Goal: Find specific page/section: Find specific page/section

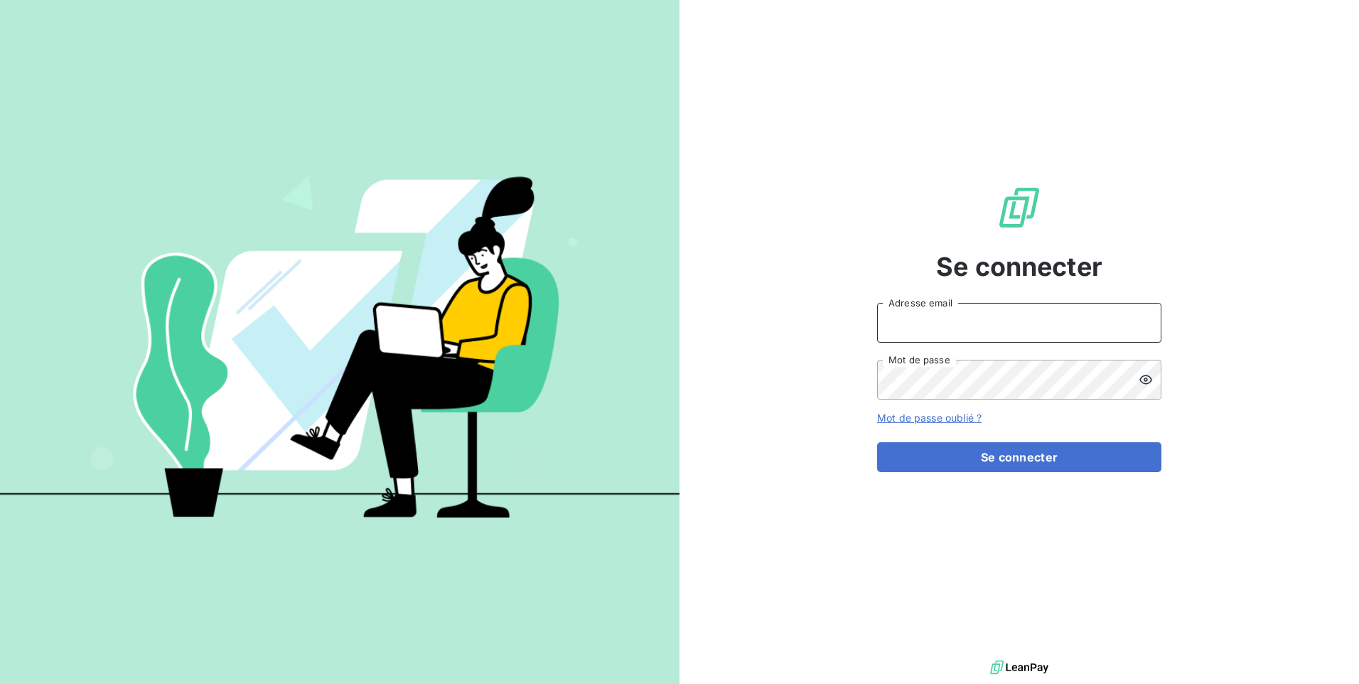
type input "[EMAIL_ADDRESS][PERSON_NAME][DOMAIN_NAME]"
click at [1145, 376] on icon at bounding box center [1146, 379] width 13 height 9
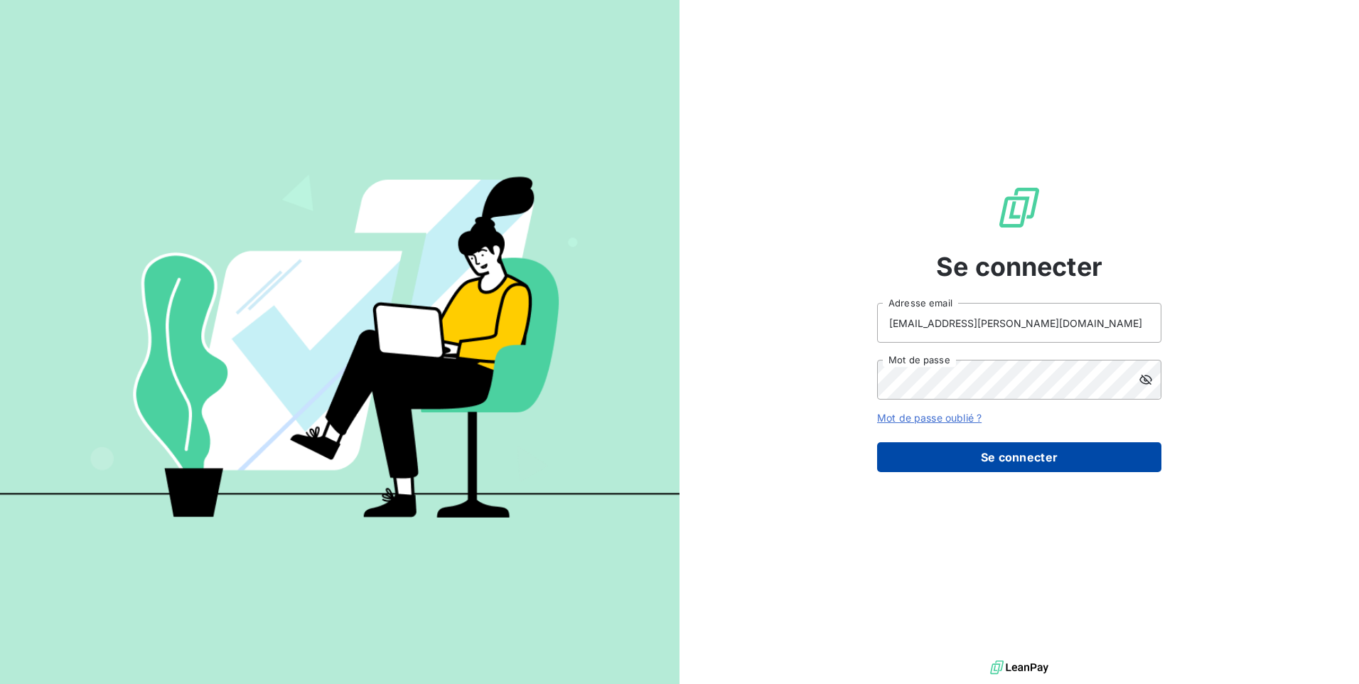
click at [1010, 454] on button "Se connecter" at bounding box center [1019, 457] width 284 height 30
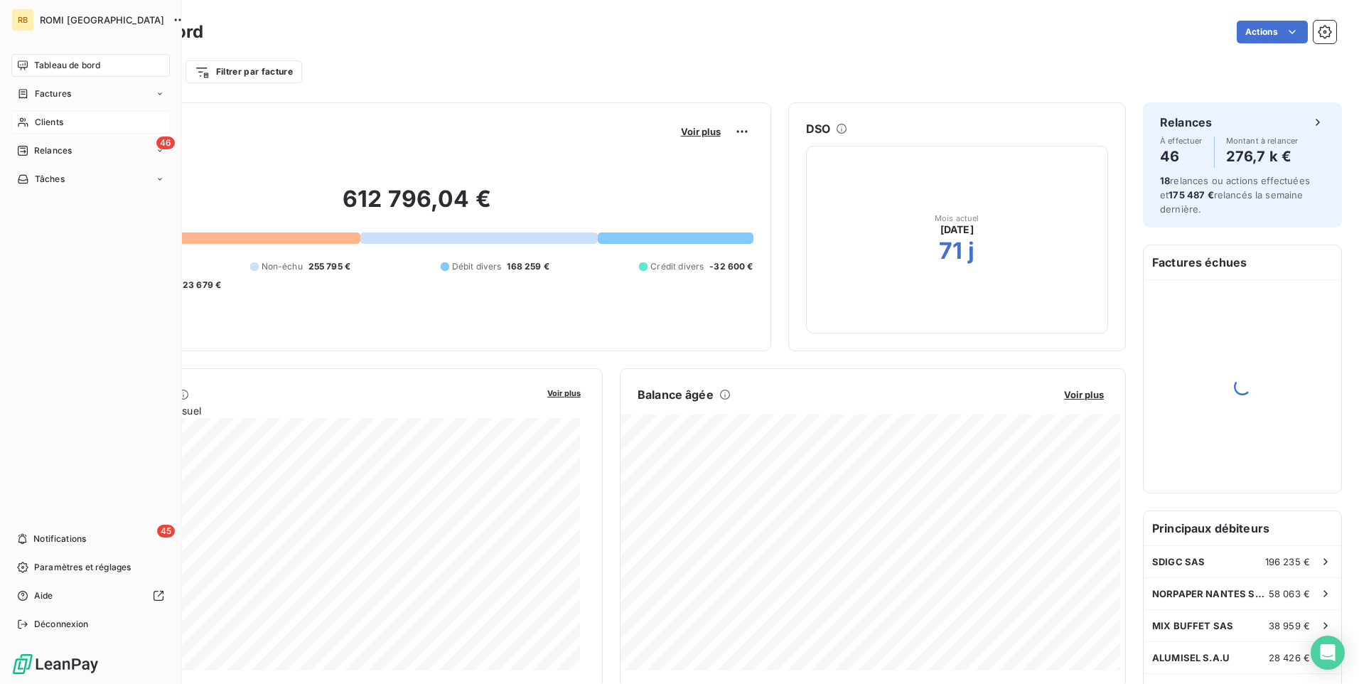
click at [33, 125] on div "Clients" at bounding box center [90, 122] width 159 height 23
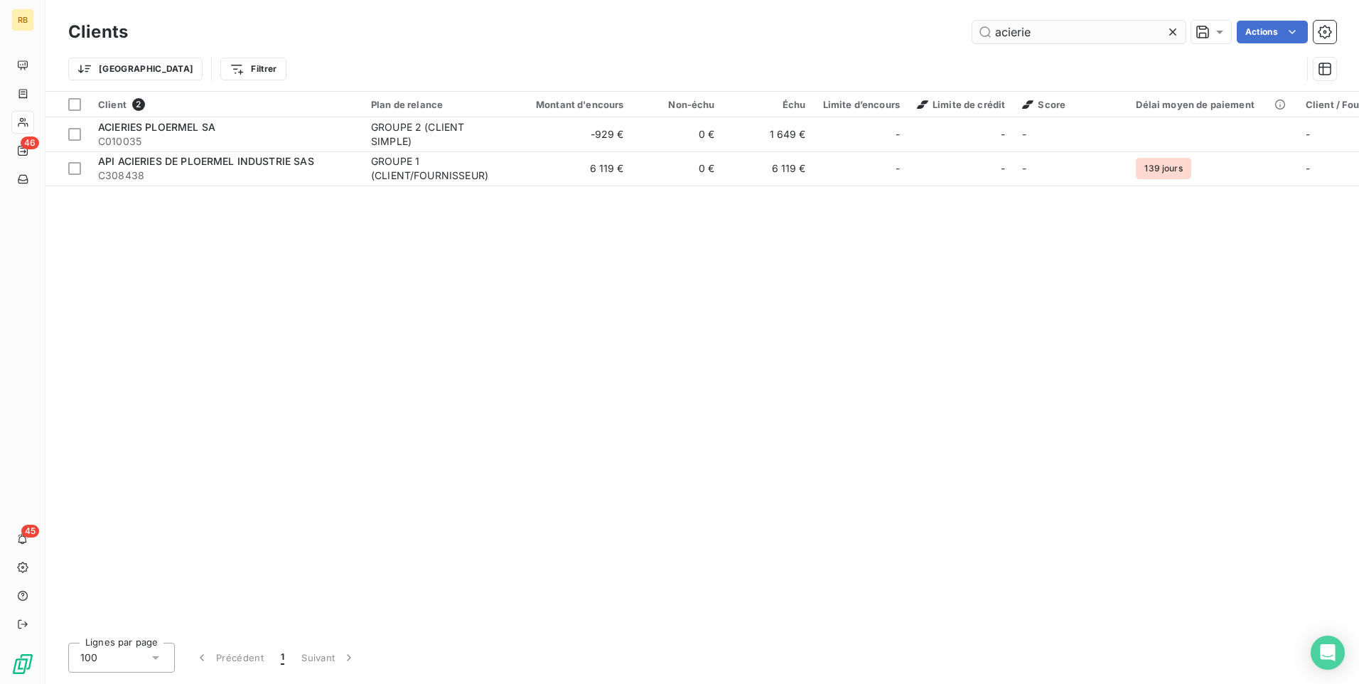
type input "acierie"
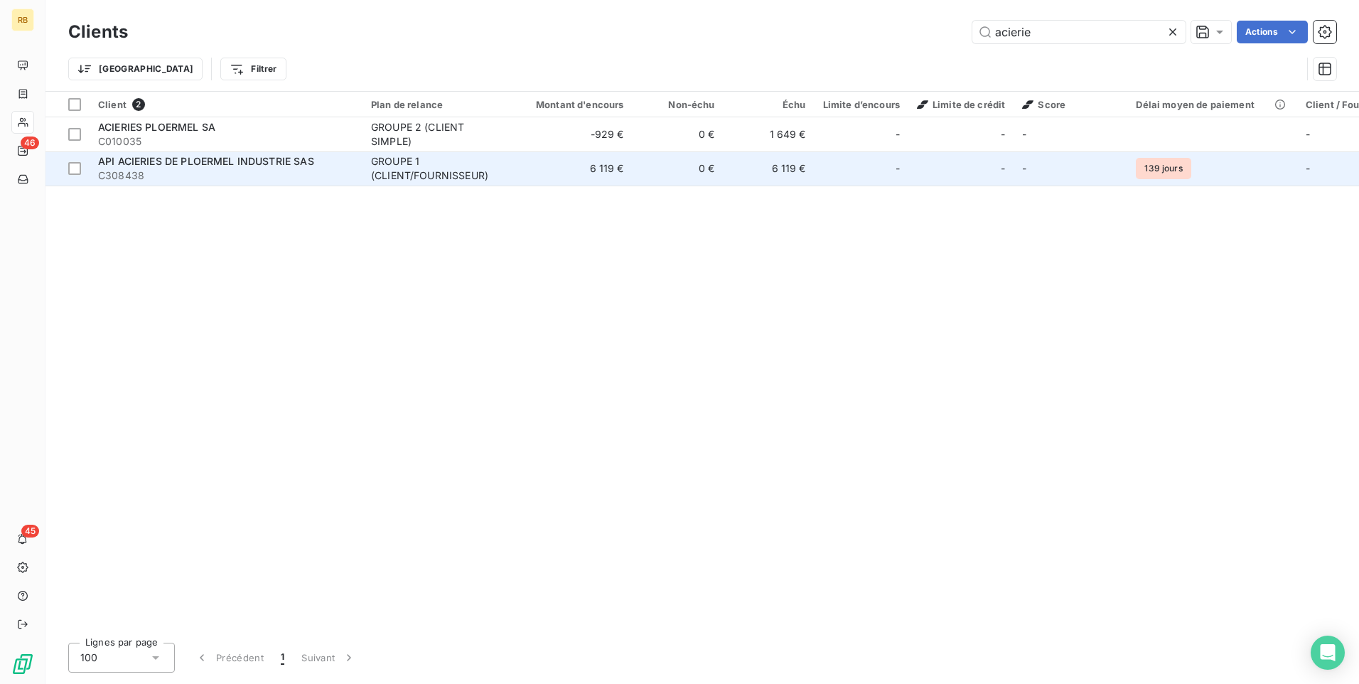
click at [109, 168] on span "C308438" at bounding box center [226, 175] width 256 height 14
